Goal: Information Seeking & Learning: Learn about a topic

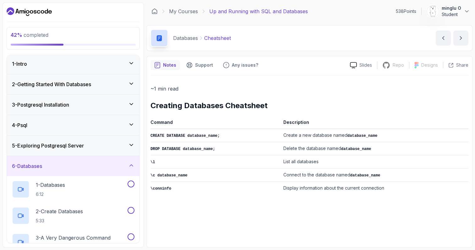
scroll to position [3, 0]
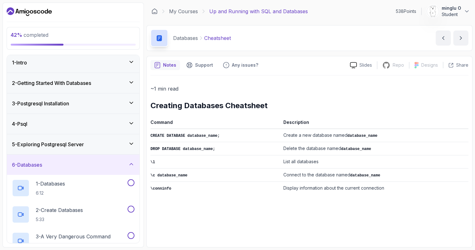
click at [60, 147] on h3 "5 - Exploring Postgresql Server" at bounding box center [48, 144] width 72 height 8
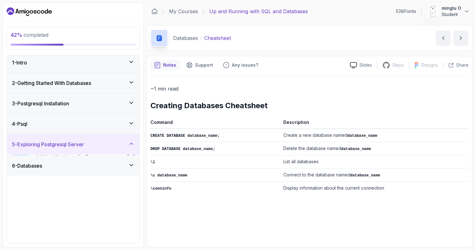
scroll to position [0, 0]
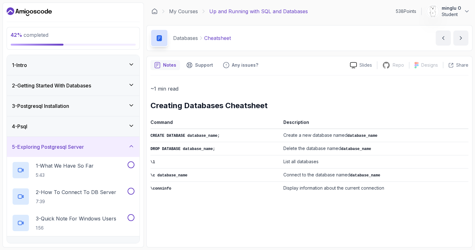
click at [61, 146] on h3 "5 - Exploring Postgresql Server" at bounding box center [48, 147] width 72 height 8
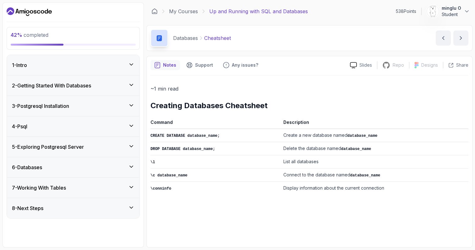
click at [63, 127] on div "4 - Psql" at bounding box center [73, 127] width 123 height 8
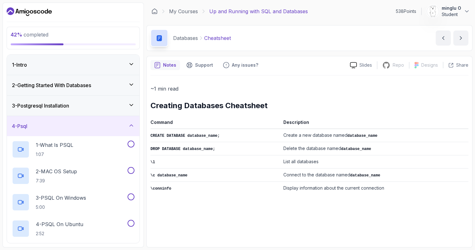
click at [89, 104] on div "3 - Postgresql Installation" at bounding box center [73, 106] width 123 height 8
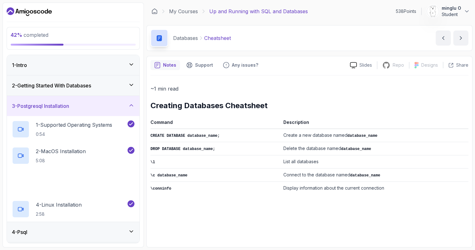
click at [89, 104] on div "3 - Postgresql Installation" at bounding box center [73, 106] width 123 height 8
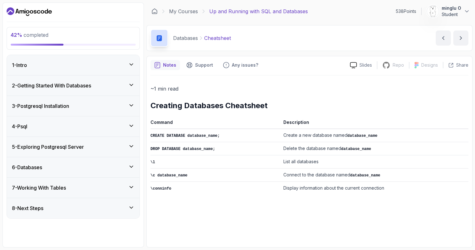
click at [60, 119] on div "4 - Psql" at bounding box center [73, 126] width 133 height 20
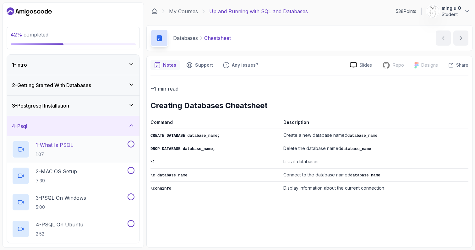
click at [73, 149] on h2 "1 - What Is PSQL 1:07" at bounding box center [54, 149] width 37 height 16
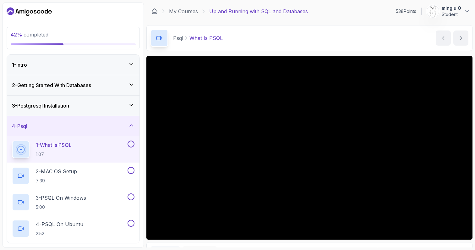
scroll to position [11, 0]
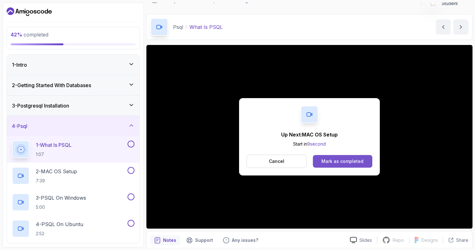
click at [339, 157] on button "Mark as completed" at bounding box center [342, 161] width 59 height 13
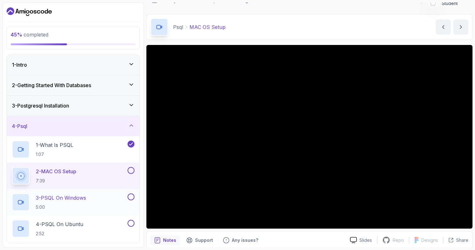
click at [131, 197] on button at bounding box center [131, 196] width 7 height 7
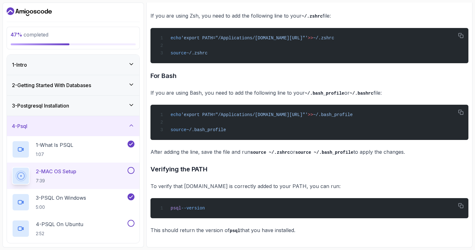
scroll to position [337, 0]
click at [129, 172] on button at bounding box center [131, 170] width 7 height 7
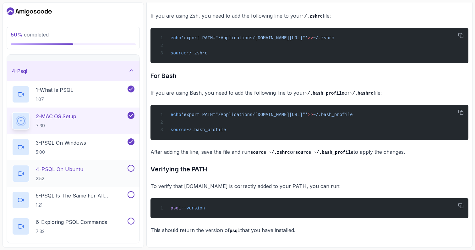
click at [94, 174] on div "4 - PSQL On Ubuntu 2:52" at bounding box center [69, 174] width 114 height 18
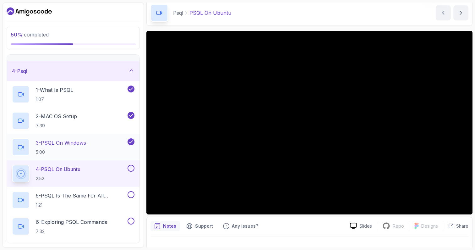
scroll to position [24, 0]
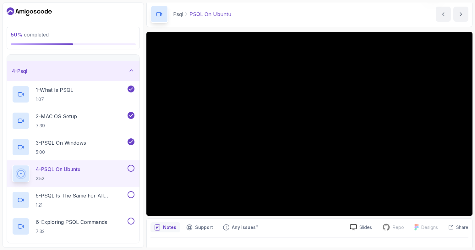
click at [131, 169] on button at bounding box center [131, 168] width 7 height 7
click at [103, 197] on p "5 - PSQL Is The Same For All Operating Systems" at bounding box center [81, 196] width 91 height 8
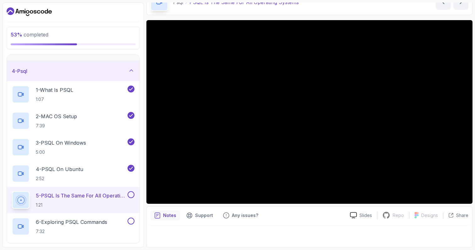
scroll to position [27, 0]
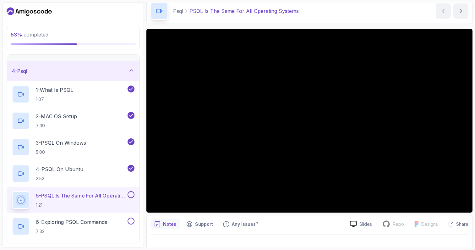
click at [130, 196] on button at bounding box center [131, 194] width 7 height 7
click at [118, 221] on div "6 - Exploring PSQL Commands 7:32" at bounding box center [69, 227] width 114 height 18
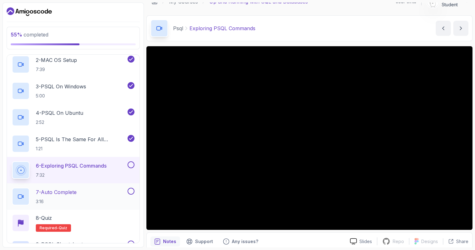
scroll to position [21, 0]
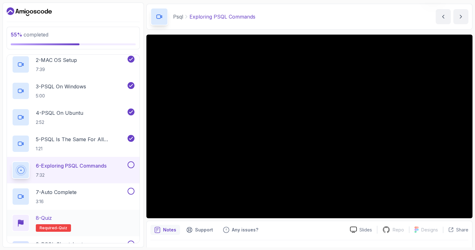
click at [99, 221] on div "8 - Quiz Required- quiz" at bounding box center [73, 223] width 123 height 18
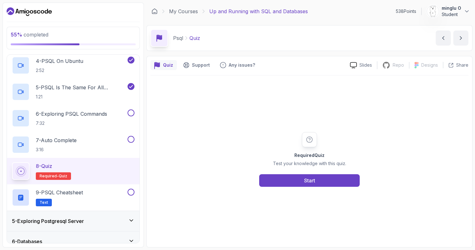
scroll to position [175, 0]
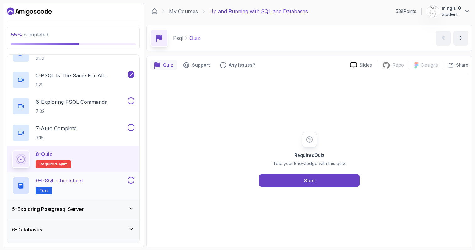
click at [100, 189] on div "9 - PSQL Cheatsheet Text" at bounding box center [69, 186] width 114 height 18
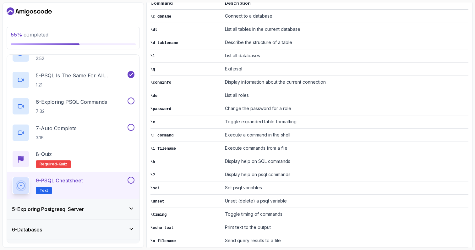
scroll to position [152, 0]
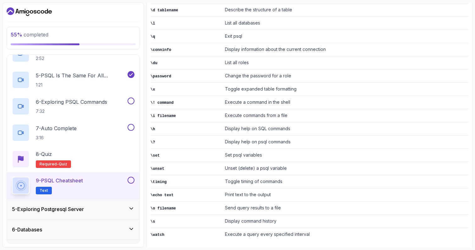
click at [131, 180] on button at bounding box center [131, 180] width 7 height 7
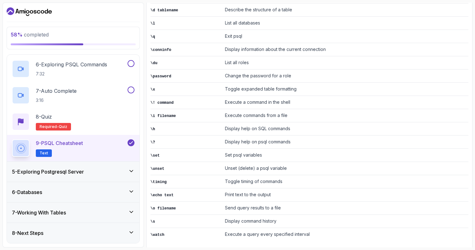
click at [107, 172] on div "5 - Exploring Postgresql Server" at bounding box center [73, 172] width 123 height 8
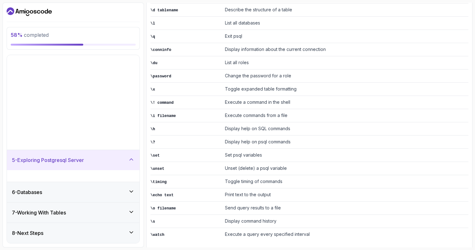
scroll to position [0, 0]
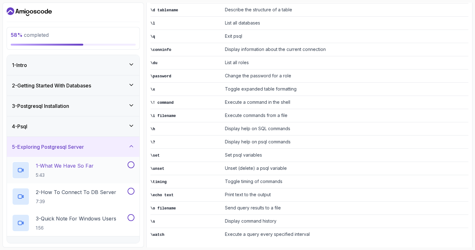
click at [99, 171] on div "1 - What We Have So Far 5:43" at bounding box center [69, 170] width 114 height 18
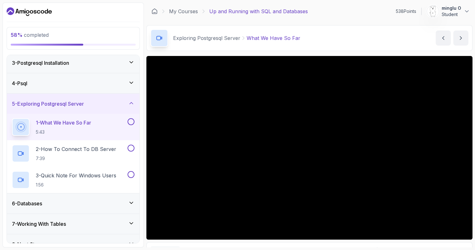
scroll to position [54, 0]
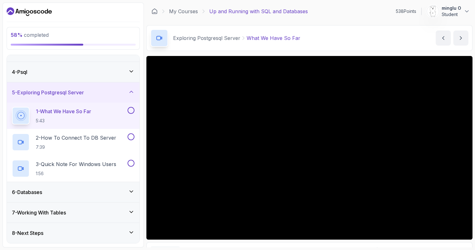
click at [74, 195] on div "6 - Databases" at bounding box center [73, 192] width 123 height 8
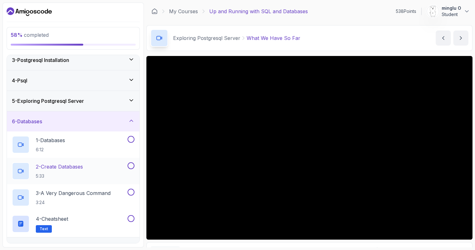
scroll to position [81, 0]
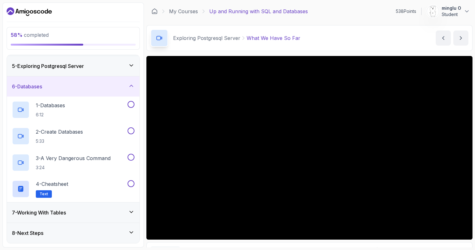
click at [99, 88] on div "6 - Databases" at bounding box center [73, 87] width 123 height 8
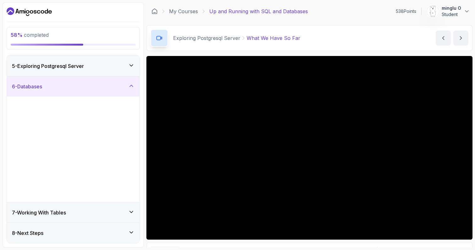
scroll to position [0, 0]
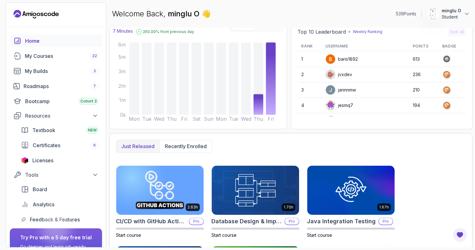
scroll to position [22, 0]
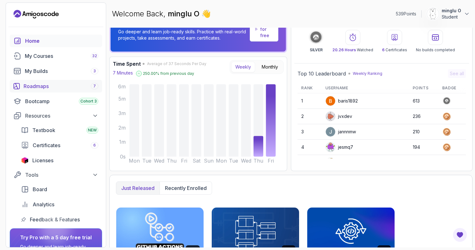
click at [65, 87] on div "Roadmaps 7" at bounding box center [61, 86] width 75 height 8
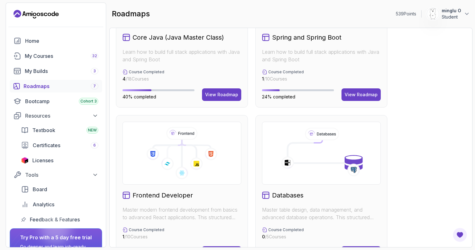
scroll to position [183, 0]
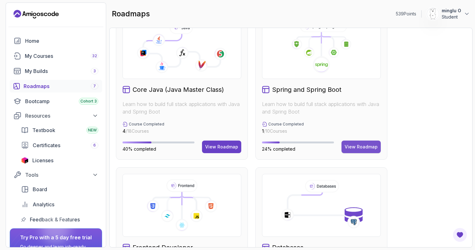
click at [366, 148] on div "View Roadmap" at bounding box center [361, 147] width 33 height 6
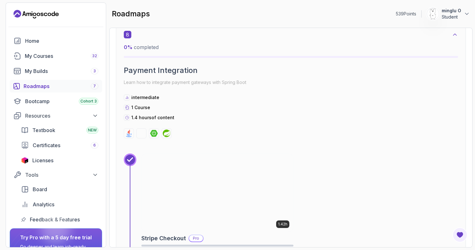
scroll to position [1672, 0]
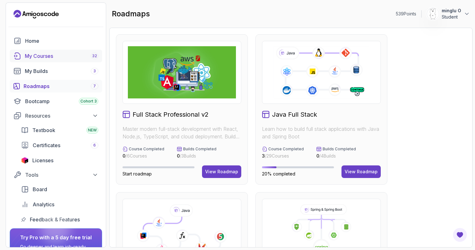
click at [57, 55] on div "My Courses 32" at bounding box center [62, 56] width 74 height 8
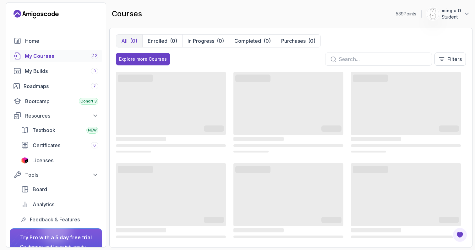
click at [372, 59] on input "text" at bounding box center [383, 59] width 88 height 8
click at [146, 58] on div "Explore more Courses" at bounding box center [143, 59] width 48 height 6
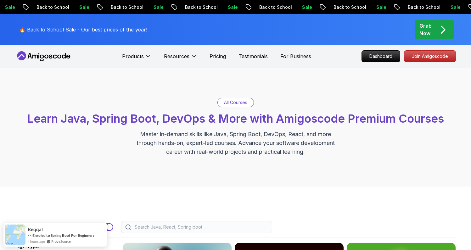
scroll to position [141, 0]
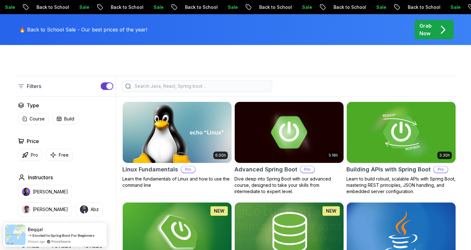
click at [215, 85] on input "search" at bounding box center [200, 86] width 135 height 6
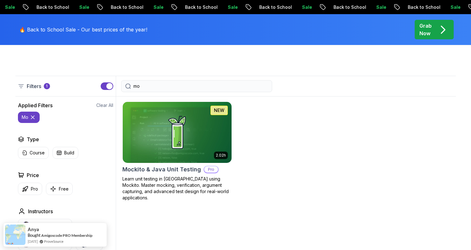
type input "m"
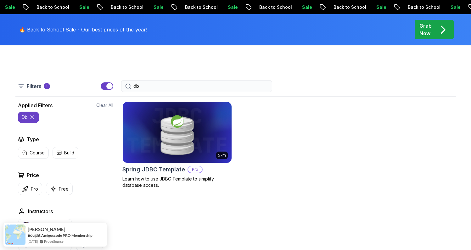
type input "d"
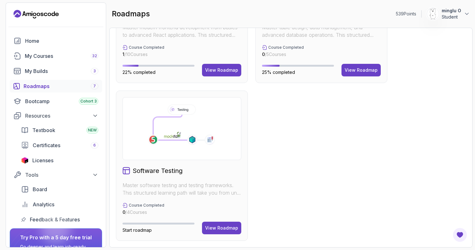
scroll to position [366, 0]
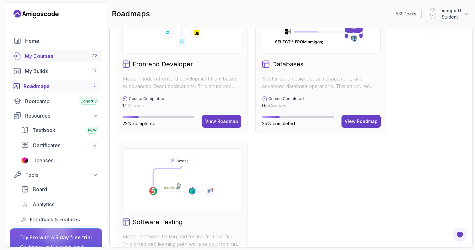
click at [58, 54] on div "My Courses 32" at bounding box center [62, 56] width 74 height 8
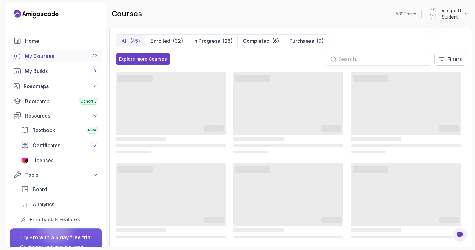
click at [357, 62] on input "text" at bounding box center [383, 59] width 88 height 8
type input "mon"
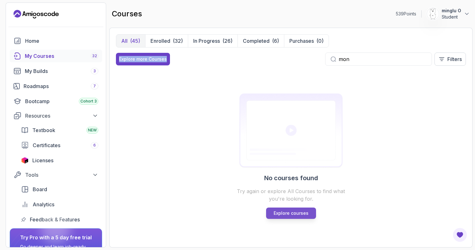
click at [297, 215] on p "Explore courses" at bounding box center [291, 213] width 35 height 6
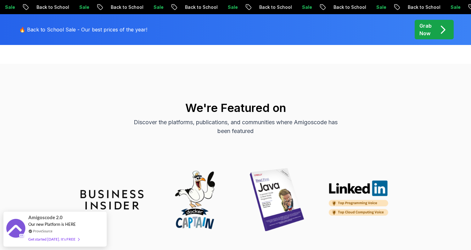
scroll to position [1959, 0]
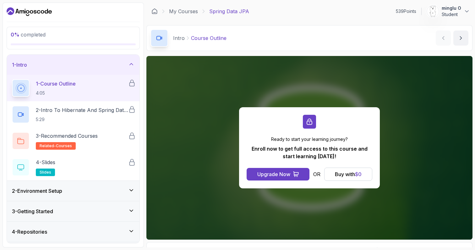
click at [75, 189] on div "2 - Environment Setup" at bounding box center [73, 191] width 123 height 8
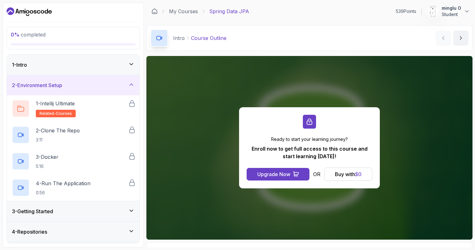
click at [74, 207] on div "3 - Getting Started" at bounding box center [73, 211] width 133 height 20
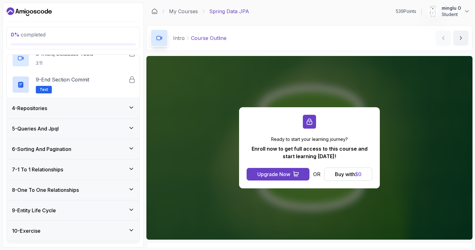
scroll to position [266, 0]
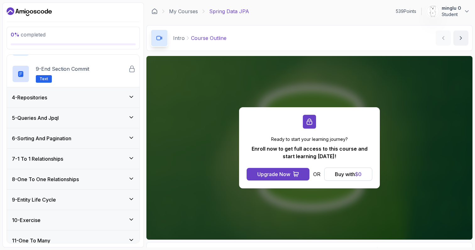
click at [53, 200] on h3 "9 - Entity Life Cycle" at bounding box center [34, 200] width 44 height 8
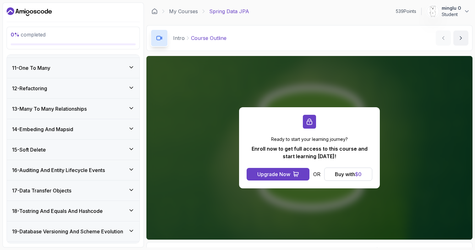
scroll to position [346, 0]
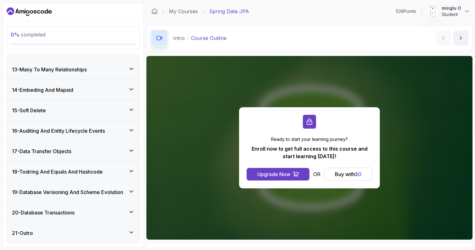
click at [59, 216] on h3 "20 - Database Transactions" at bounding box center [43, 213] width 63 height 8
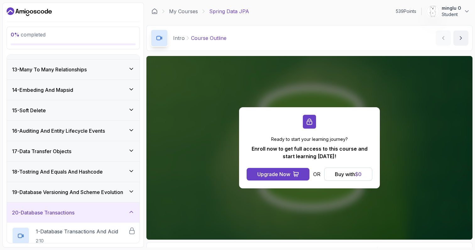
scroll to position [372, 0]
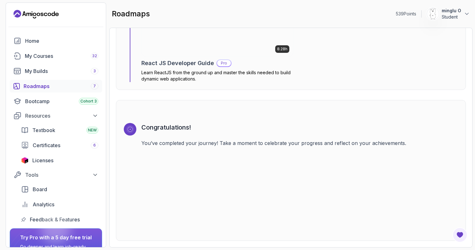
scroll to position [1725, 0]
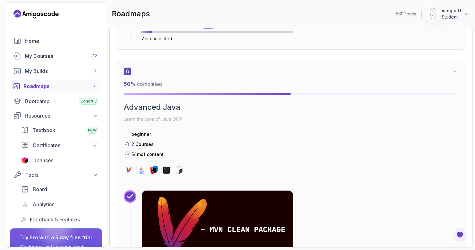
scroll to position [1302, 0]
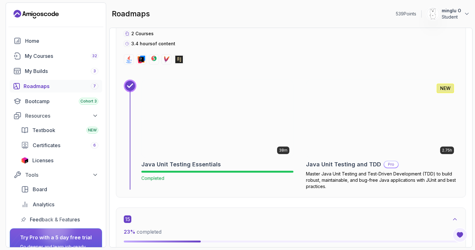
scroll to position [3974, 0]
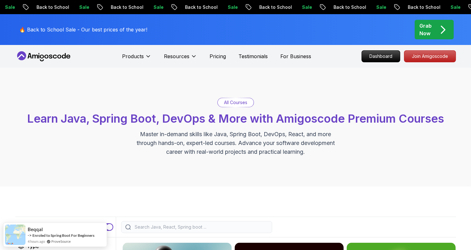
scroll to position [133, 0]
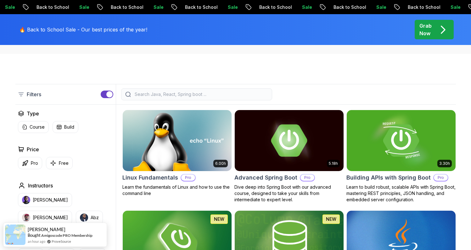
click at [200, 95] on input "search" at bounding box center [200, 94] width 135 height 6
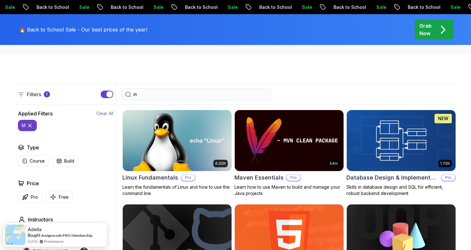
type input "mo"
